Goal: Register for event/course

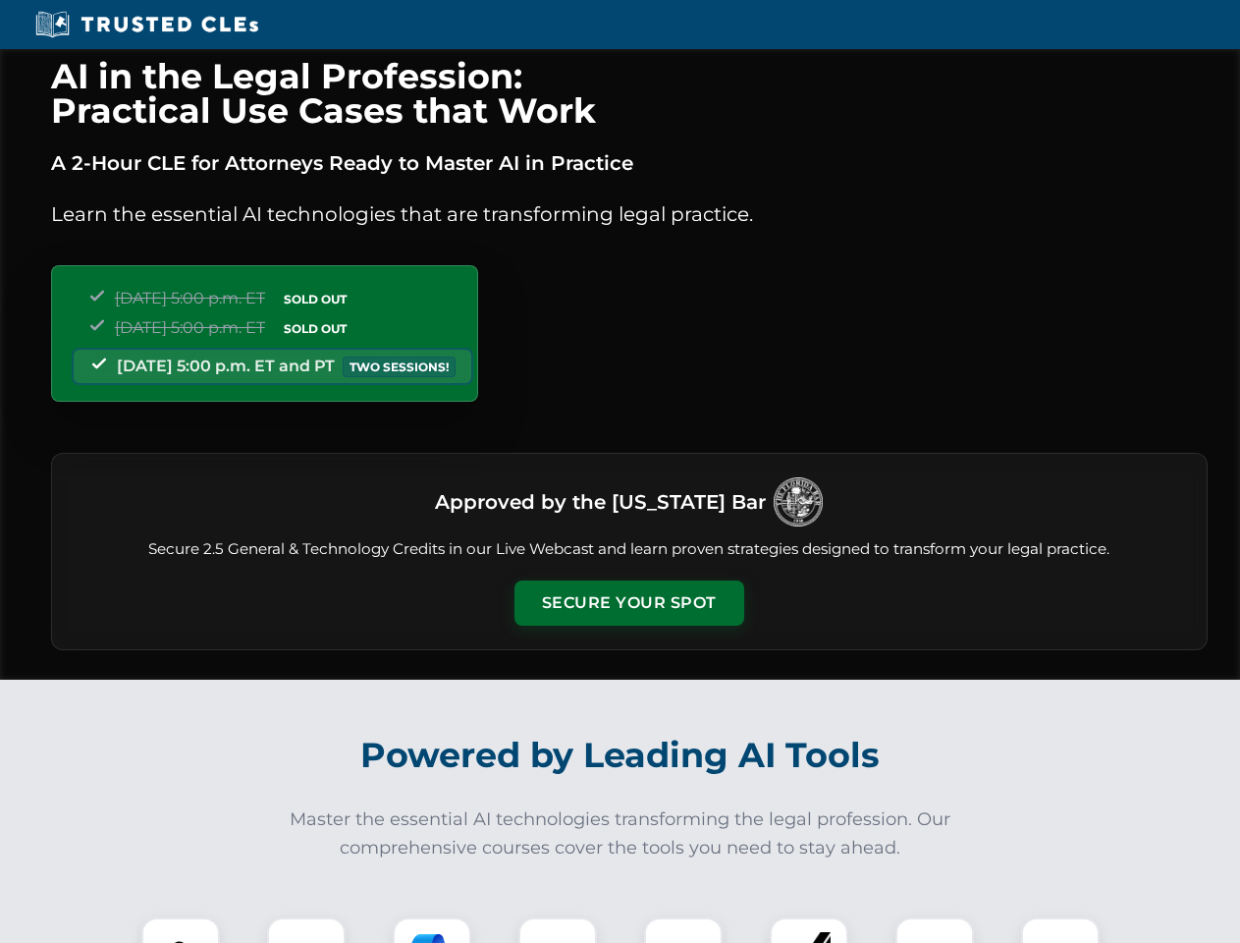
click at [628, 603] on button "Secure Your Spot" at bounding box center [630, 602] width 230 height 45
click at [181, 930] on img at bounding box center [180, 956] width 57 height 57
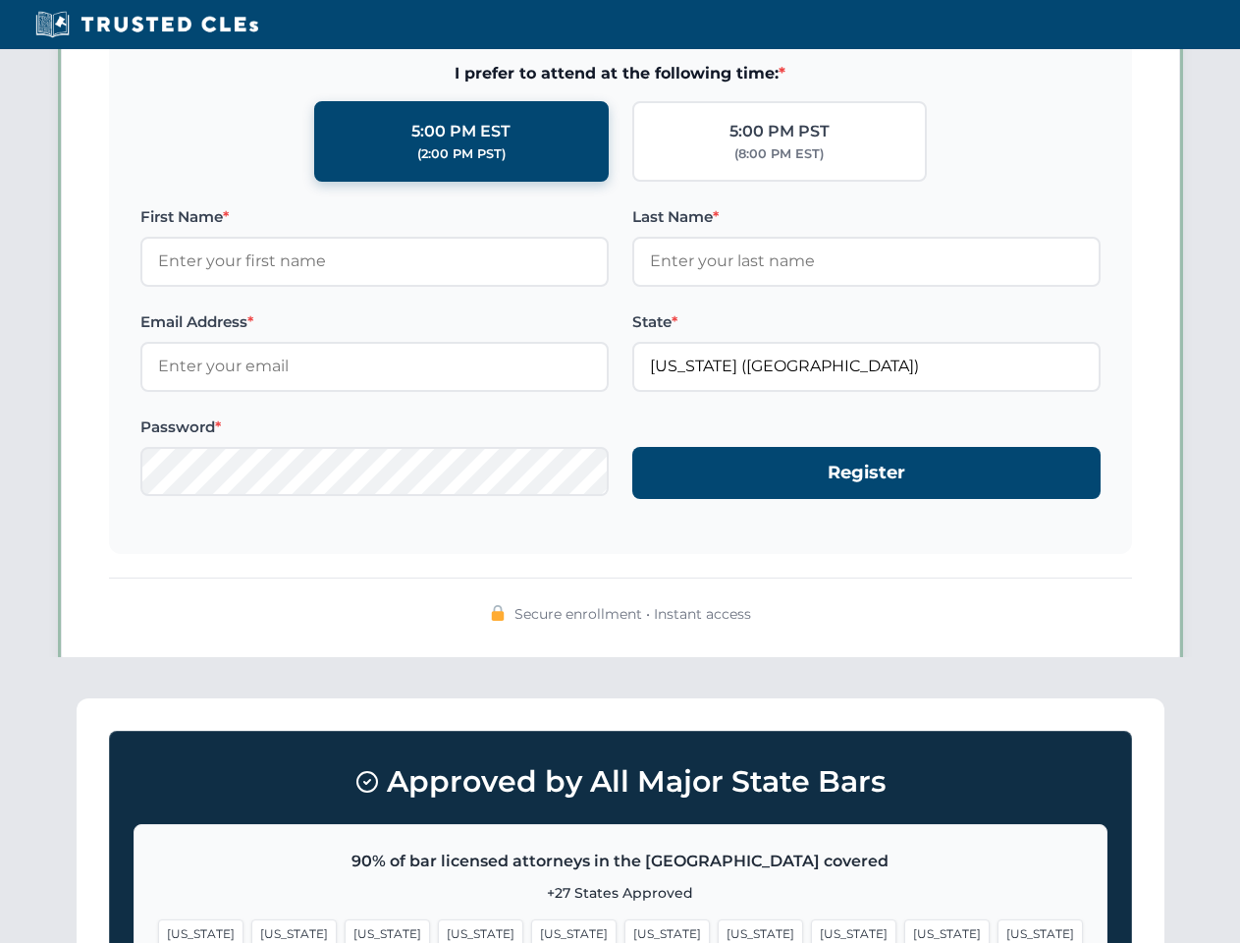
click at [718, 930] on span "[US_STATE]" at bounding box center [760, 933] width 85 height 28
click at [904, 930] on span "[US_STATE]" at bounding box center [946, 933] width 85 height 28
